Goal: Information Seeking & Learning: Find specific page/section

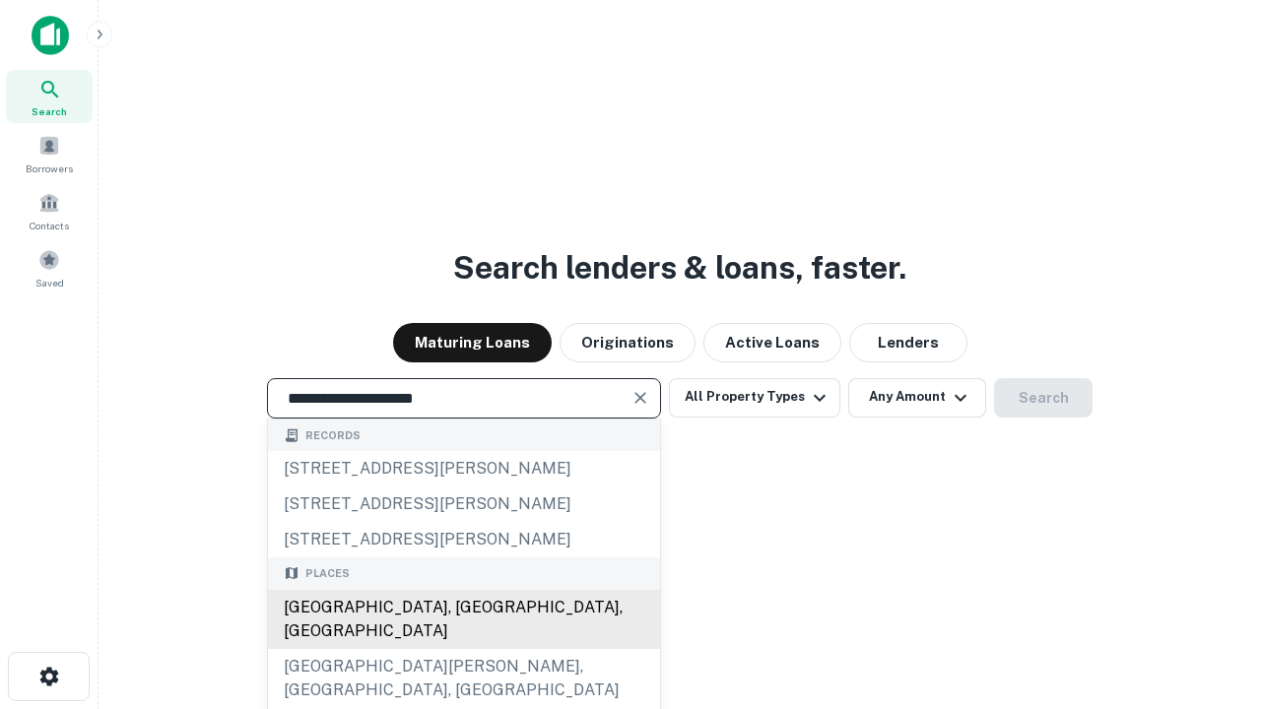
click at [463, 649] on div "[GEOGRAPHIC_DATA], [GEOGRAPHIC_DATA], [GEOGRAPHIC_DATA]" at bounding box center [464, 619] width 392 height 59
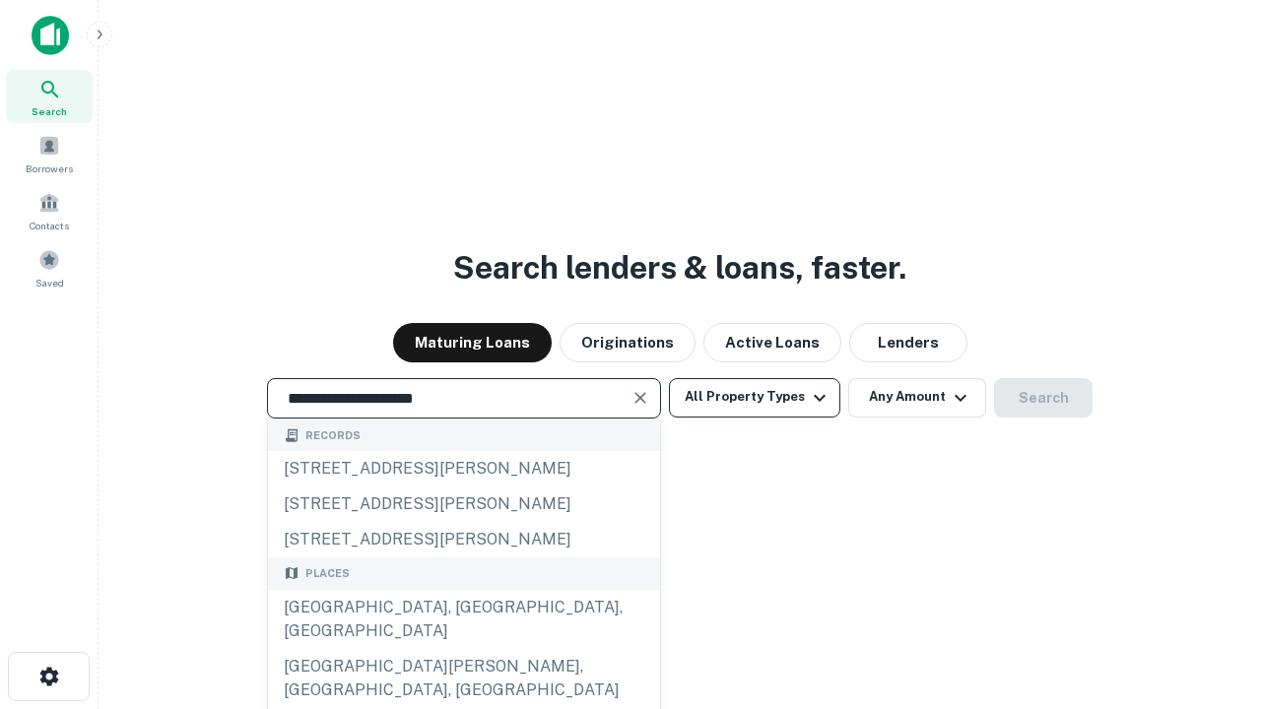
type input "**********"
click at [755, 397] on button "All Property Types" at bounding box center [754, 397] width 171 height 39
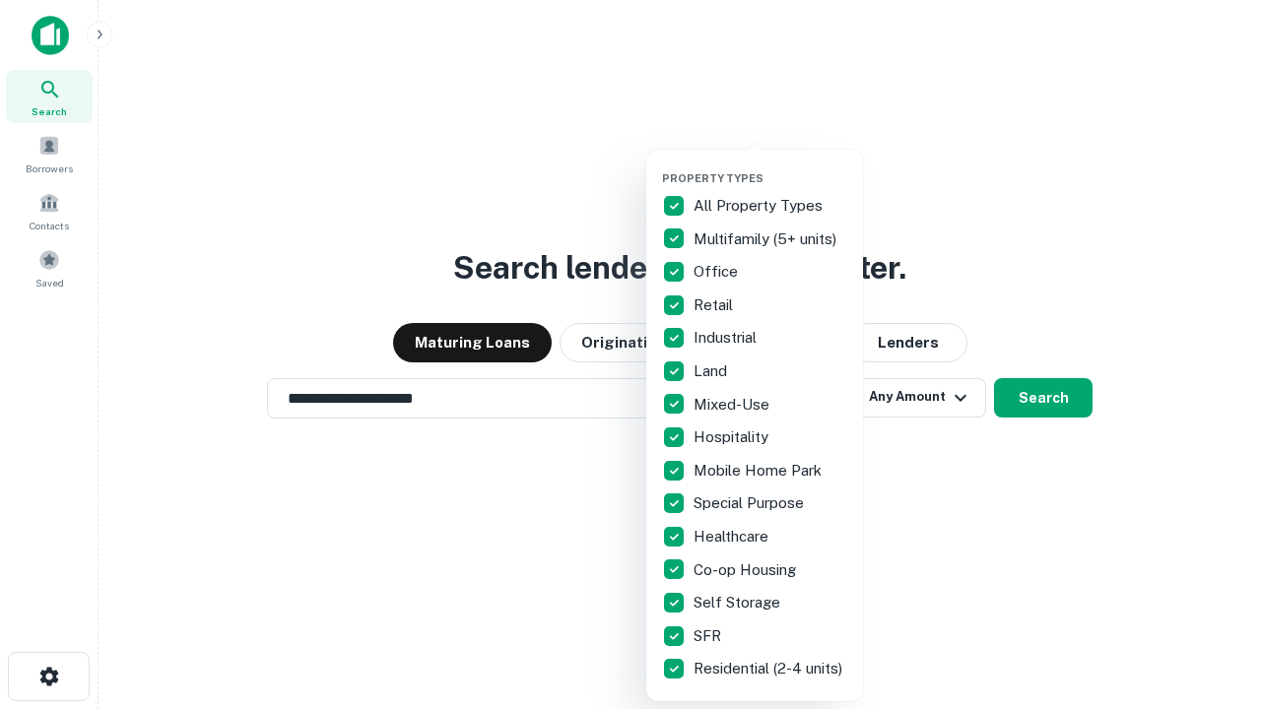
click at [770, 166] on button "button" at bounding box center [770, 166] width 217 height 1
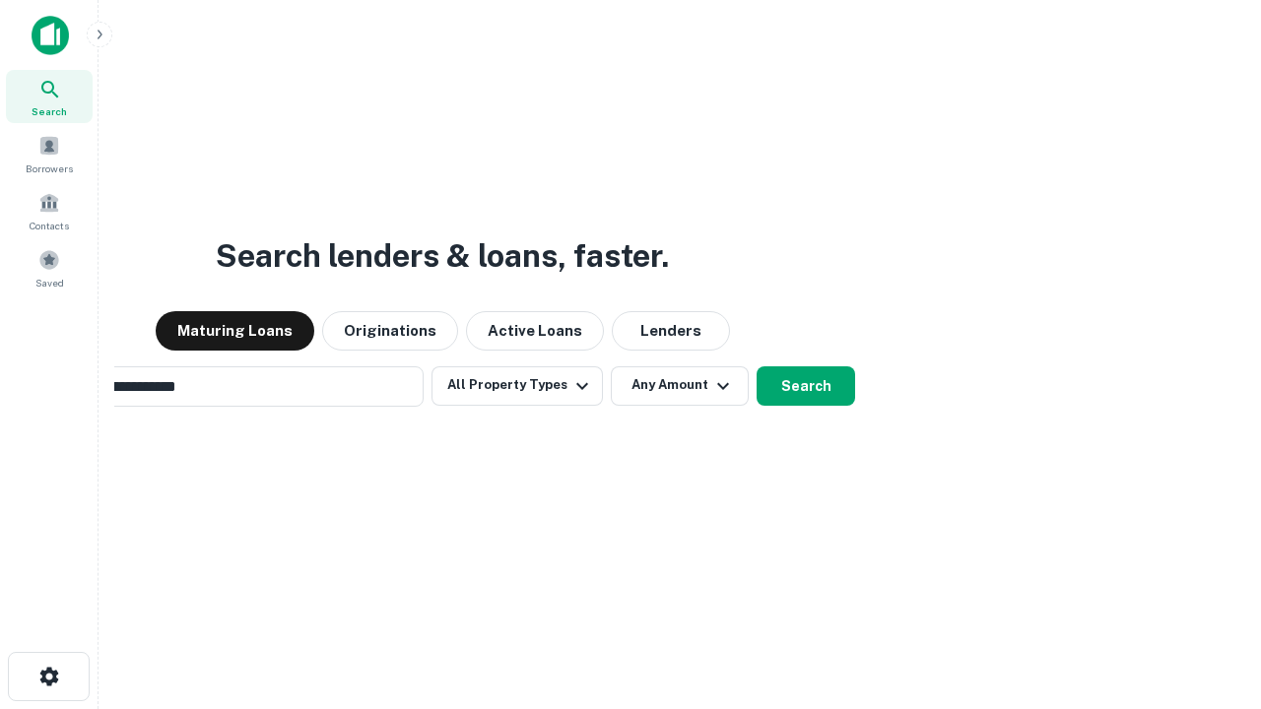
scroll to position [31, 0]
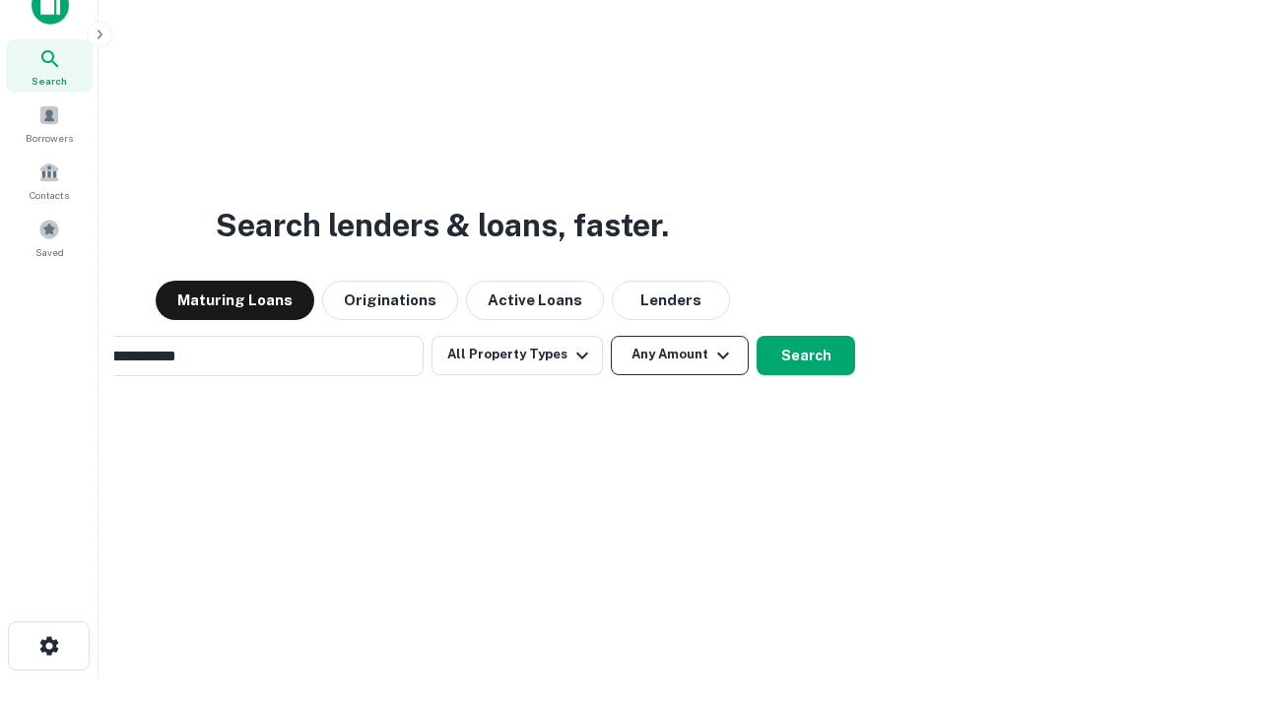
click at [611, 336] on button "Any Amount" at bounding box center [680, 355] width 138 height 39
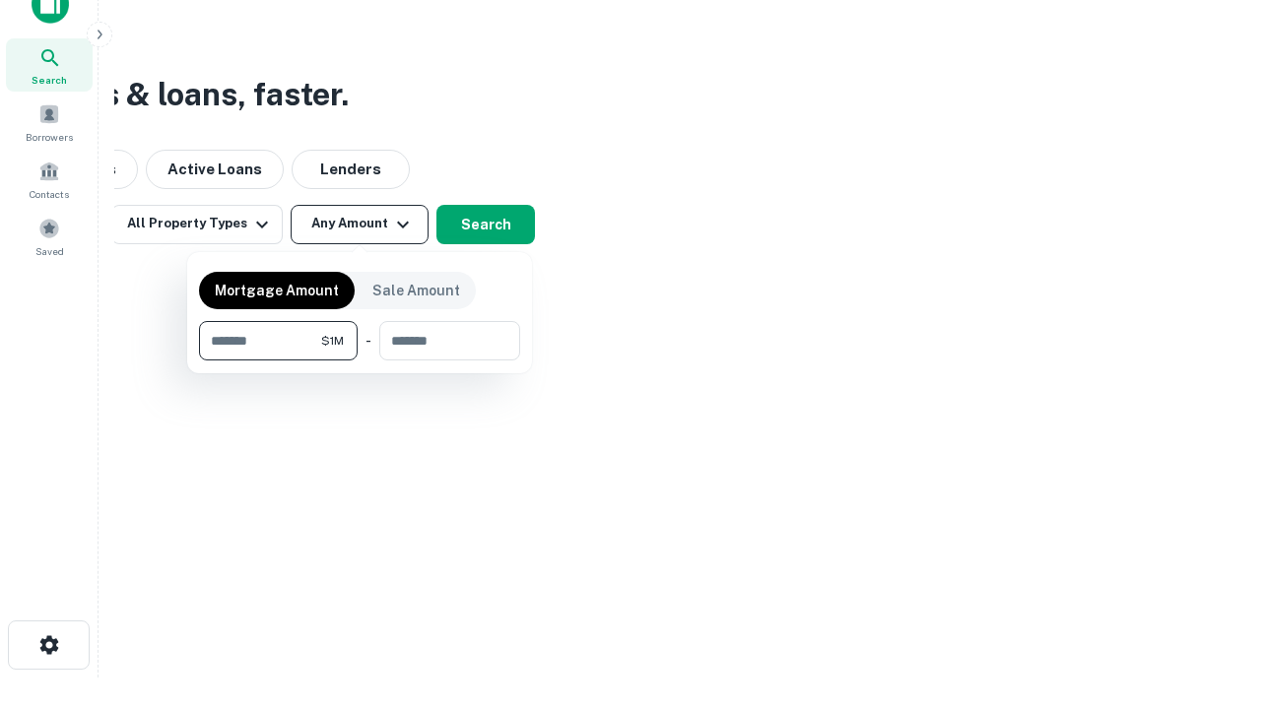
type input "*******"
click at [360, 361] on button "button" at bounding box center [359, 361] width 321 height 1
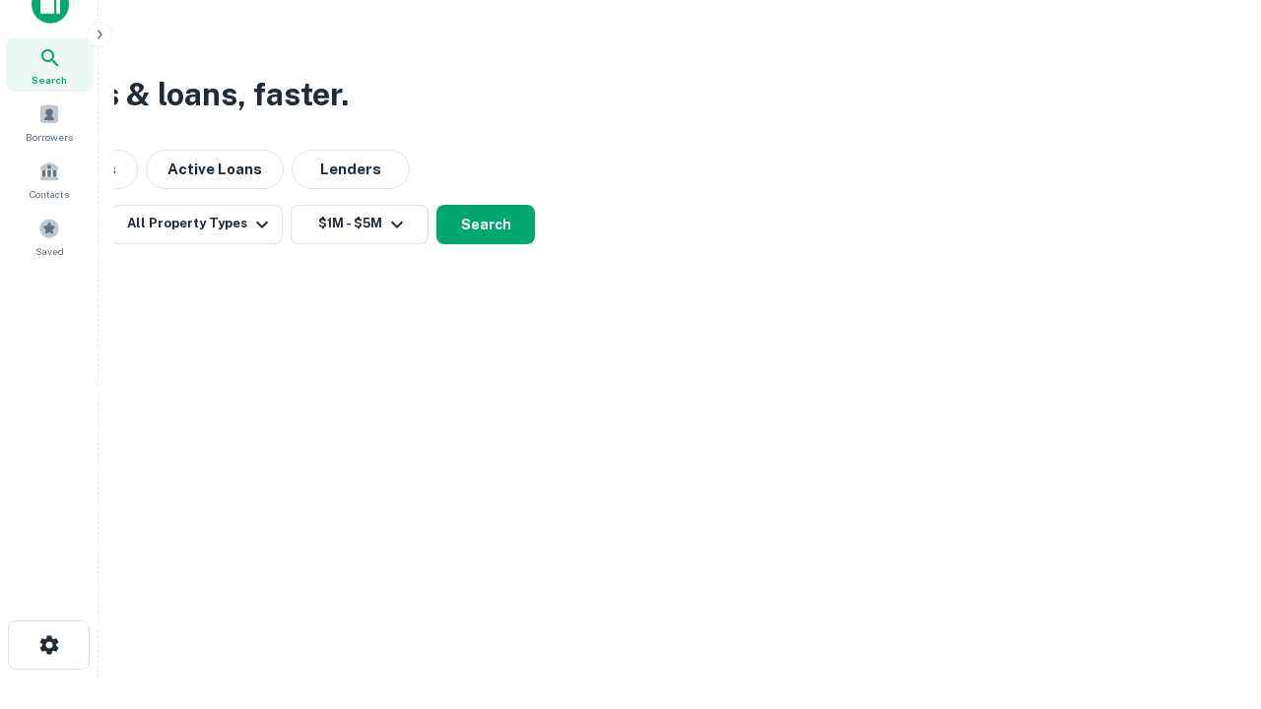
scroll to position [12, 364]
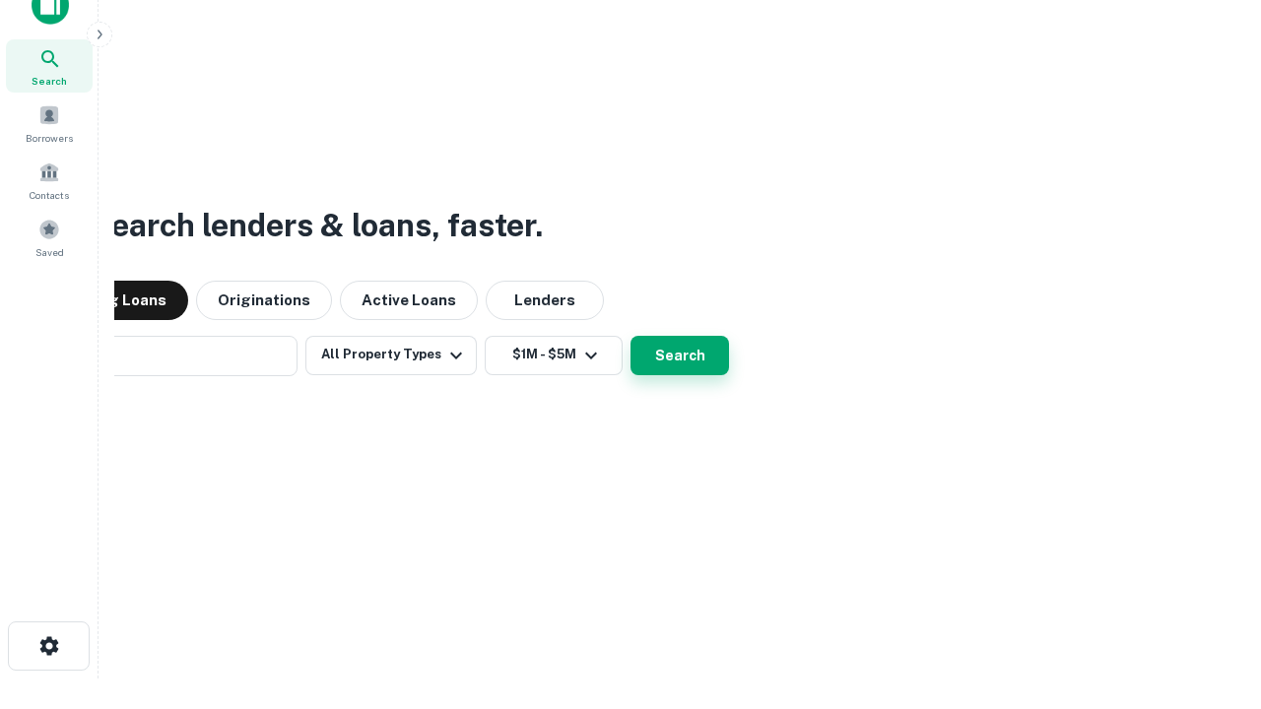
click at [631, 336] on button "Search" at bounding box center [680, 355] width 99 height 39
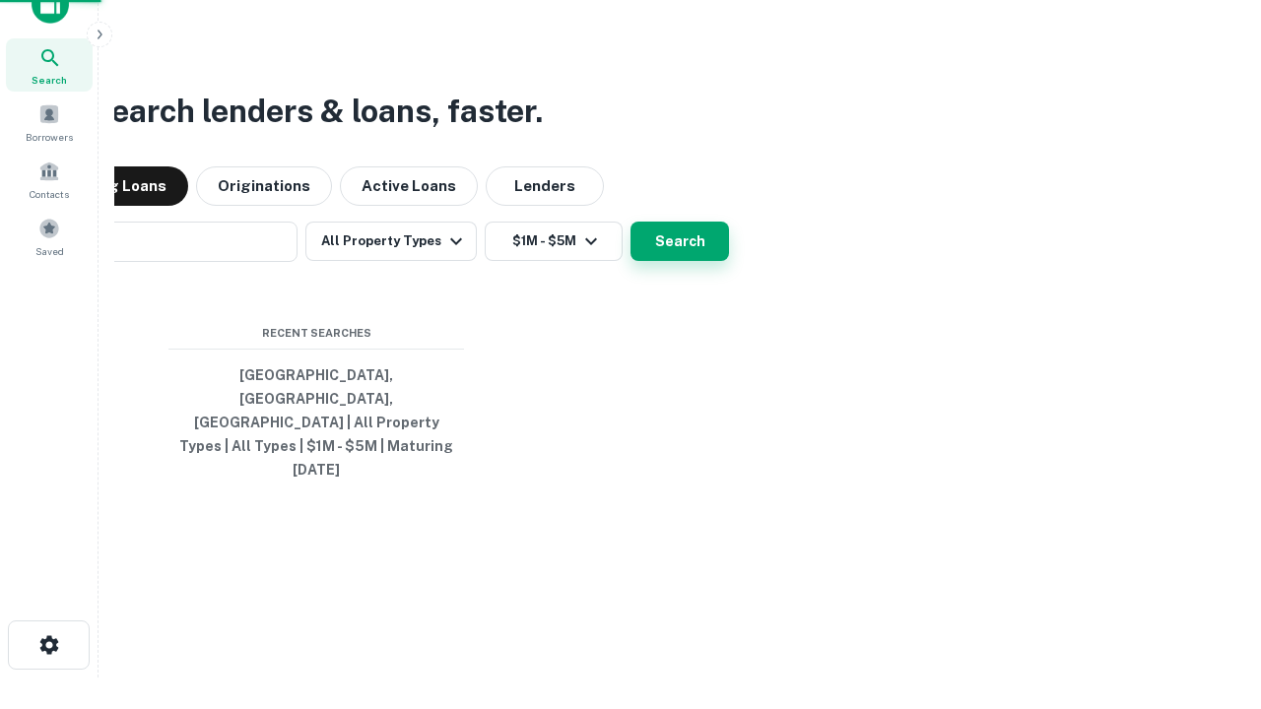
scroll to position [52, 558]
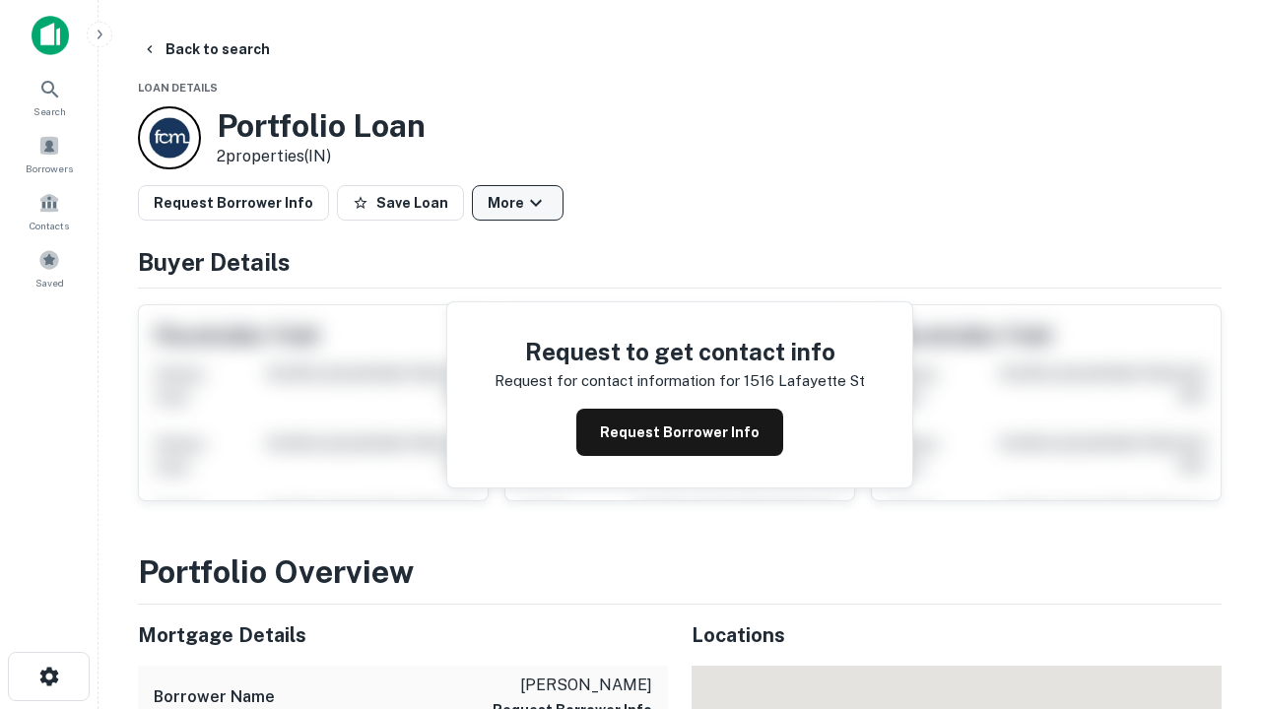
click at [517, 203] on button "More" at bounding box center [518, 202] width 92 height 35
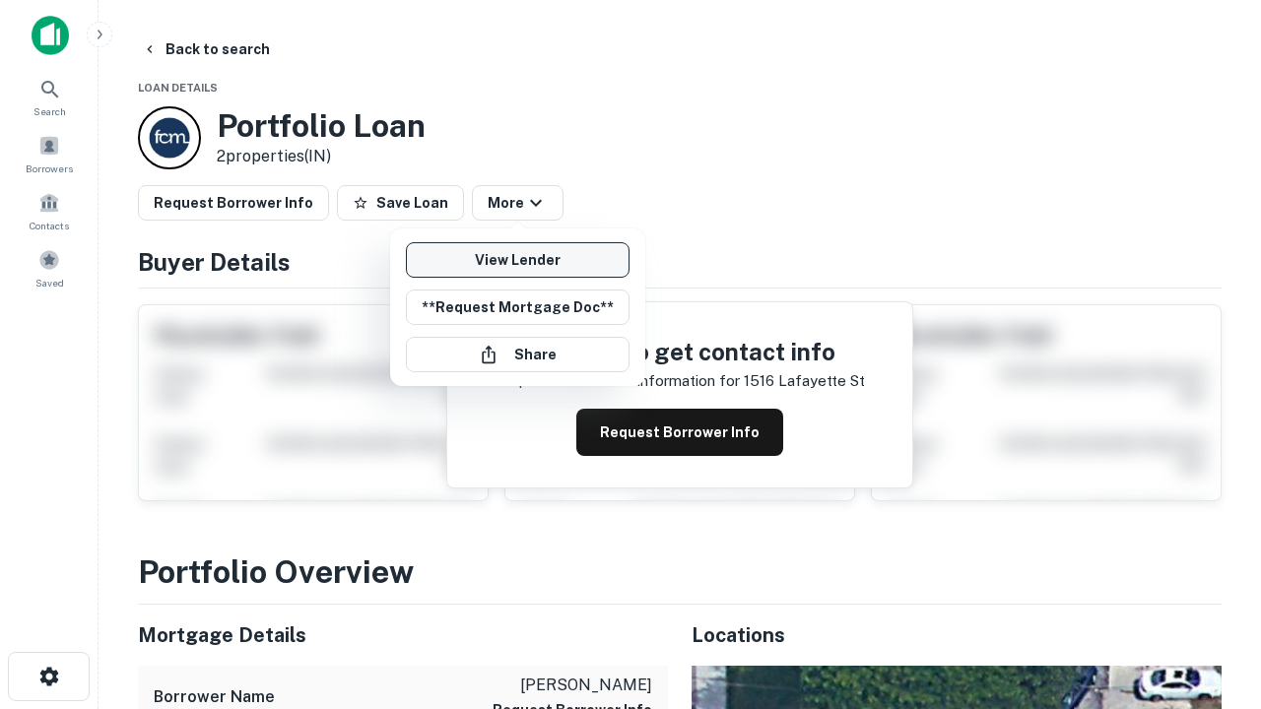
click at [517, 260] on link "View Lender" at bounding box center [518, 259] width 224 height 35
